Goal: Information Seeking & Learning: Learn about a topic

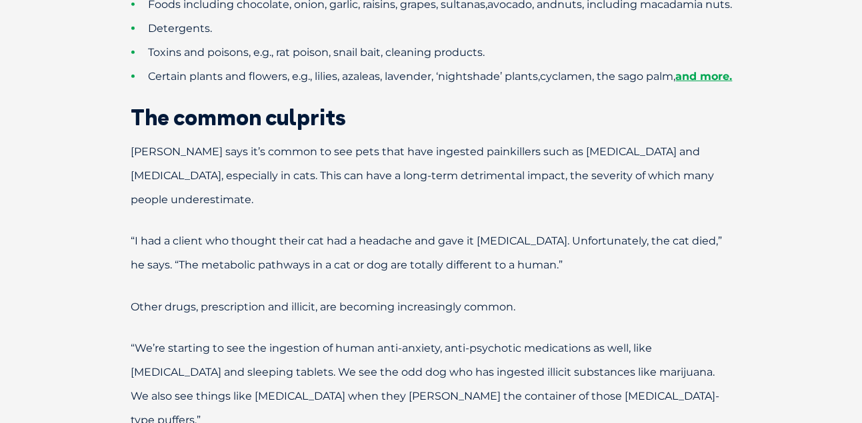
scroll to position [800, 0]
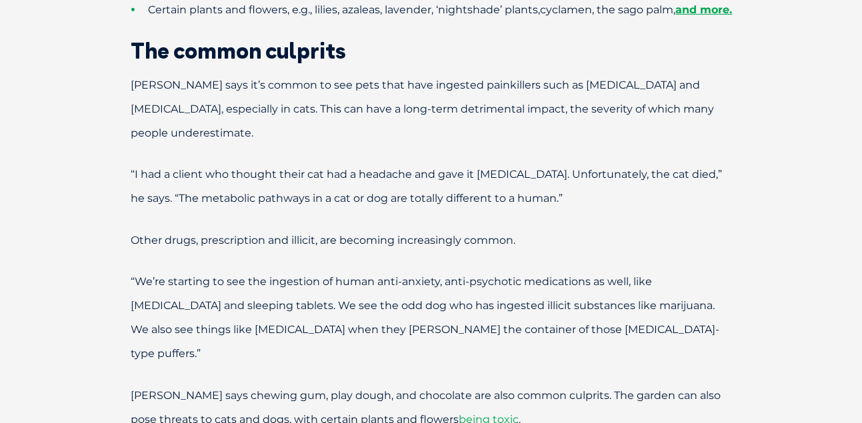
click at [459, 413] on span "being toxic" at bounding box center [489, 419] width 60 height 13
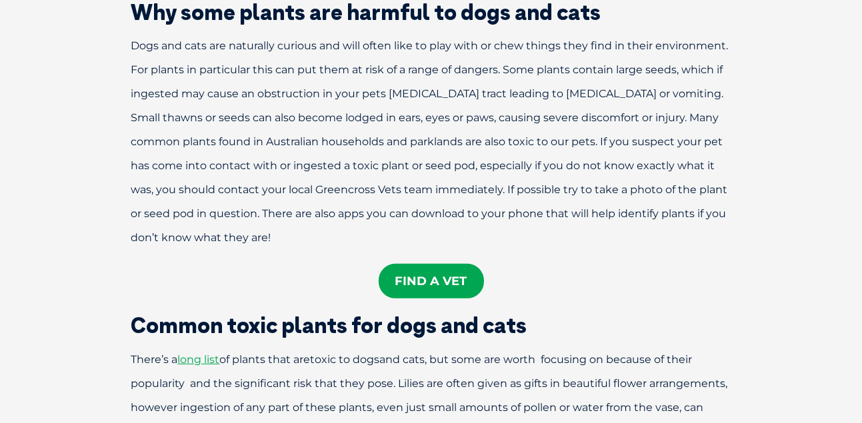
scroll to position [533, 0]
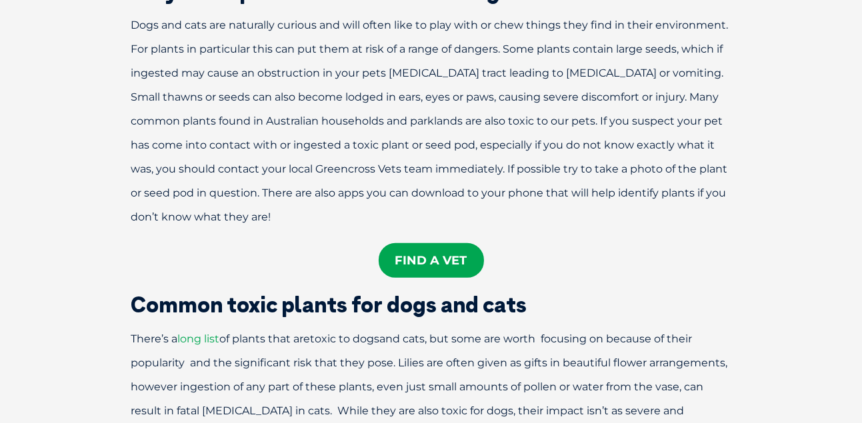
click at [208, 344] on span "long list" at bounding box center [199, 339] width 42 height 13
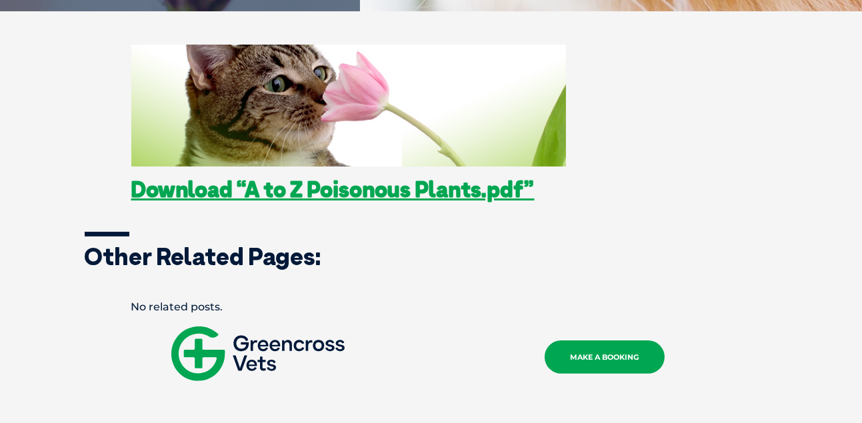
scroll to position [400, 0]
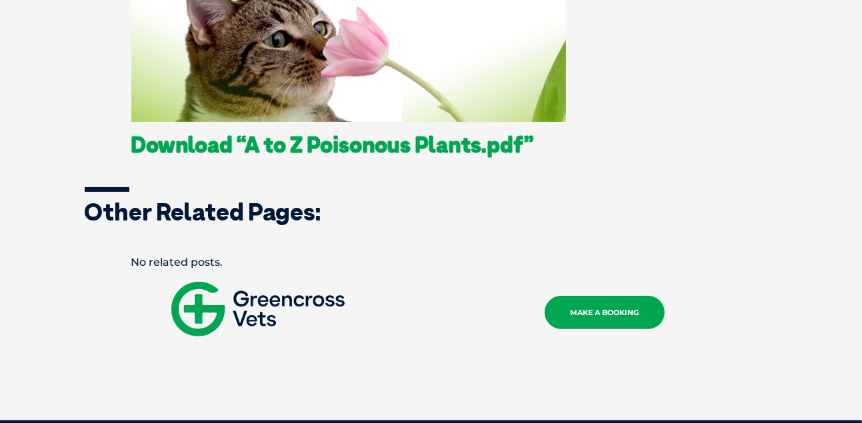
click at [364, 147] on link "Download “A to Z Poisonous Plants.pdf”" at bounding box center [332, 144] width 403 height 27
